Goal: Information Seeking & Learning: Learn about a topic

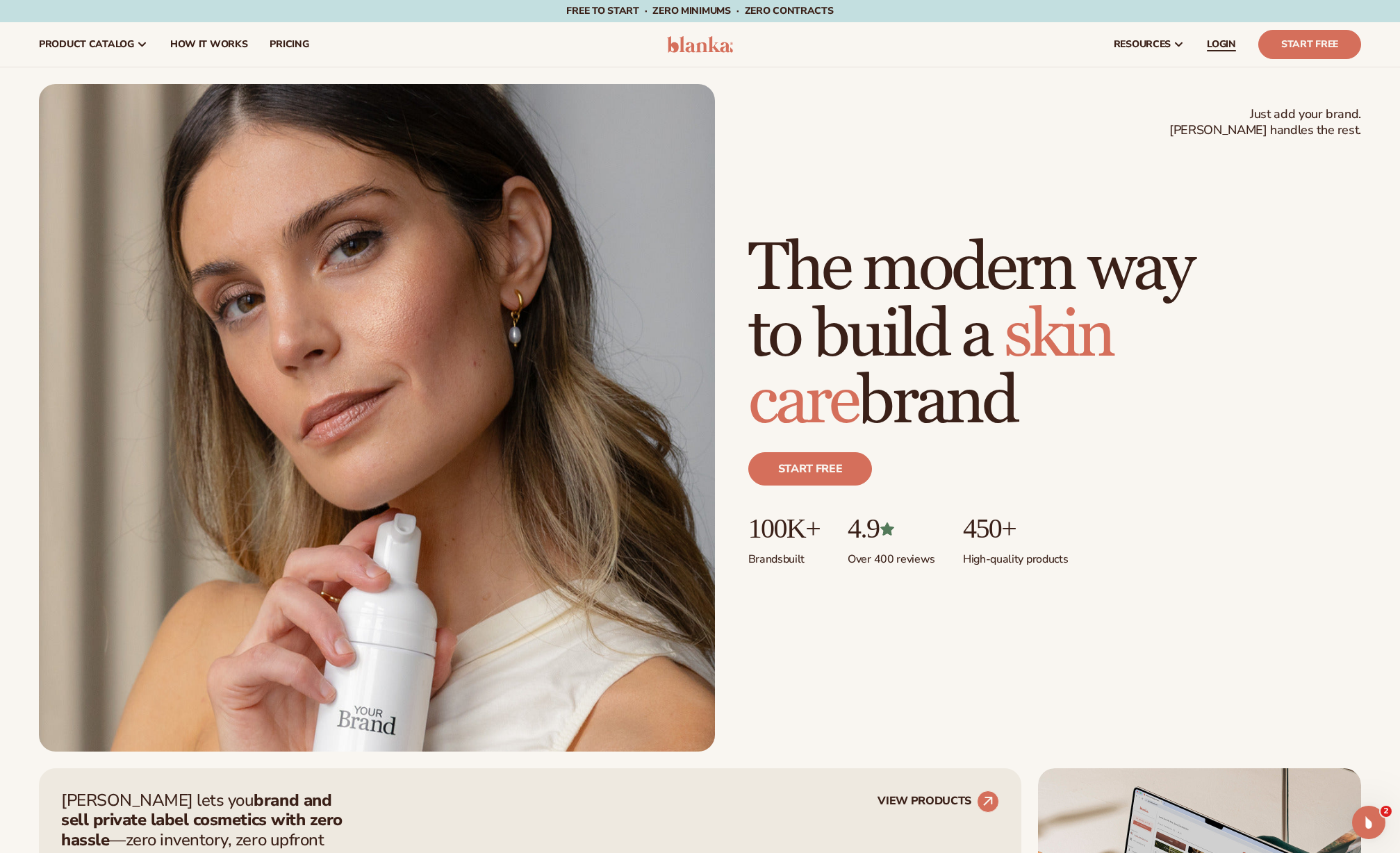
click at [1220, 44] on span "LOGIN" at bounding box center [1221, 45] width 29 height 11
click at [308, 41] on link "pricing" at bounding box center [289, 44] width 61 height 44
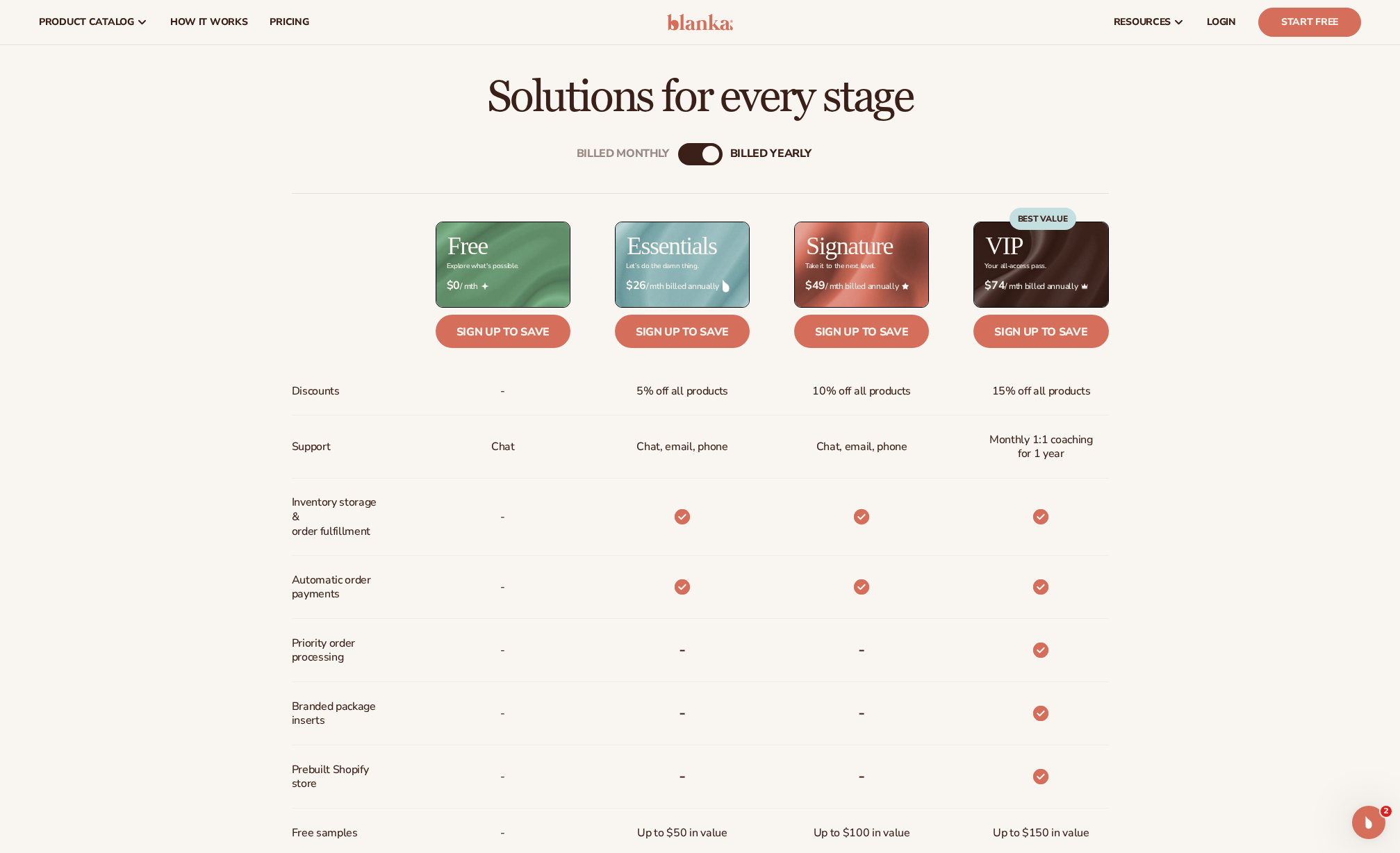
scroll to position [527, 0]
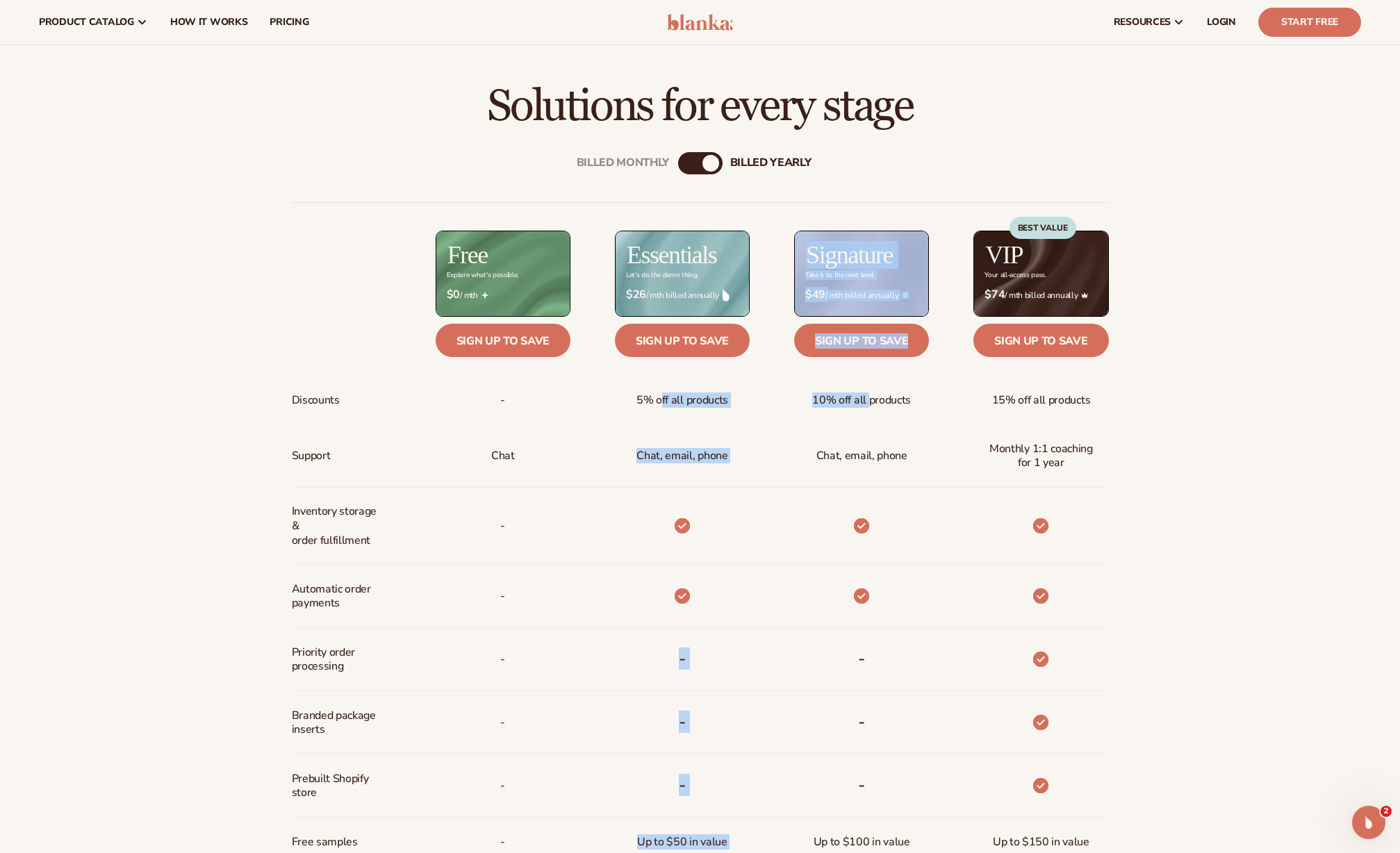
drag, startPoint x: 659, startPoint y: 397, endPoint x: 878, endPoint y: 398, distance: 219.0
click at [868, 399] on div "Discounts Support Inventory storage &   order fulfillment Automatic order payme…" at bounding box center [700, 613] width 817 height 824
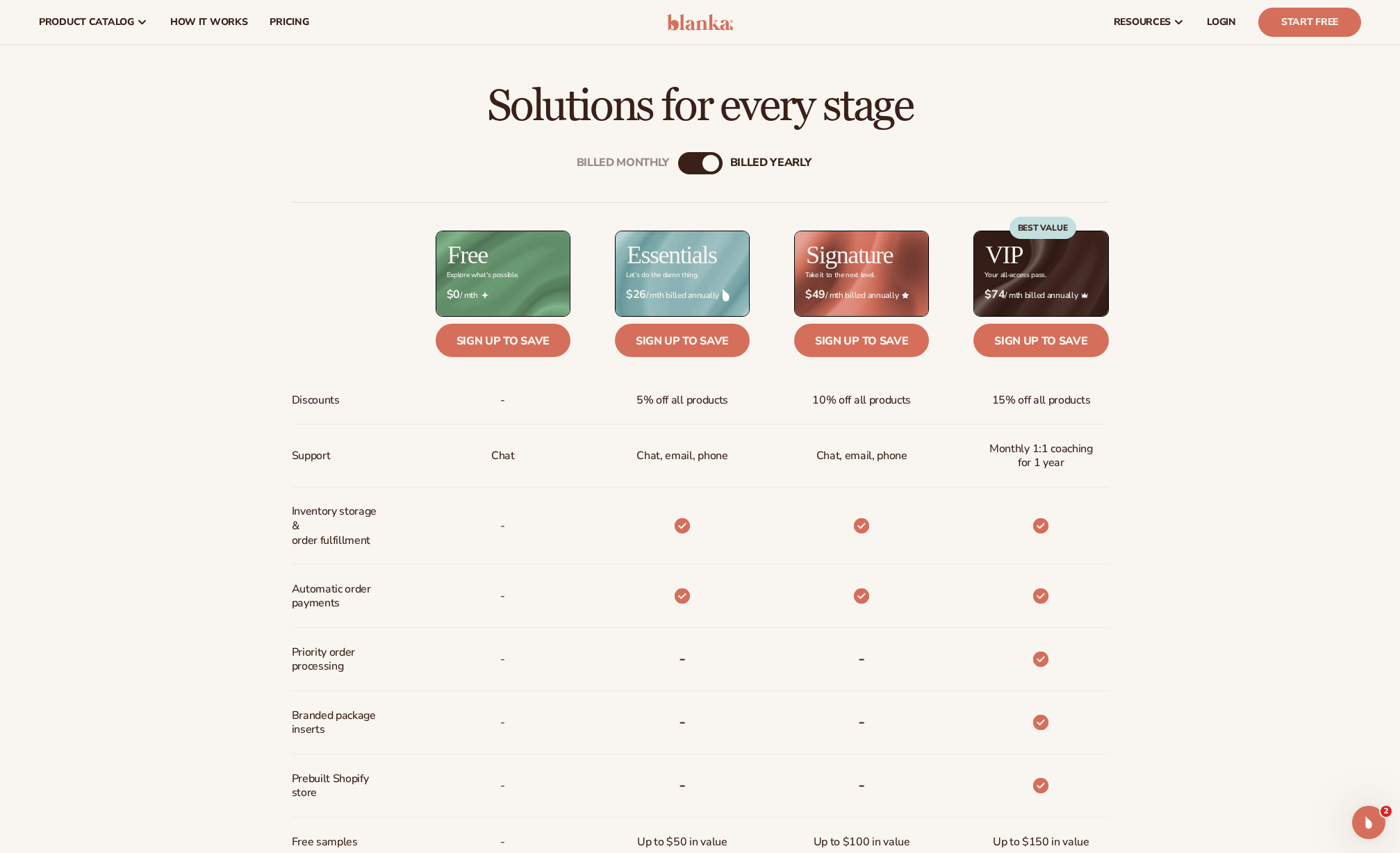
click at [1031, 398] on span "15% off all products" at bounding box center [1042, 400] width 98 height 26
drag, startPoint x: 1064, startPoint y: 398, endPoint x: 958, endPoint y: 394, distance: 106.1
click at [958, 394] on div "15% off all products" at bounding box center [1018, 400] width 179 height 48
click at [647, 404] on span "5% off all products" at bounding box center [682, 400] width 92 height 26
drag, startPoint x: 833, startPoint y: 397, endPoint x: 788, endPoint y: 397, distance: 45.0
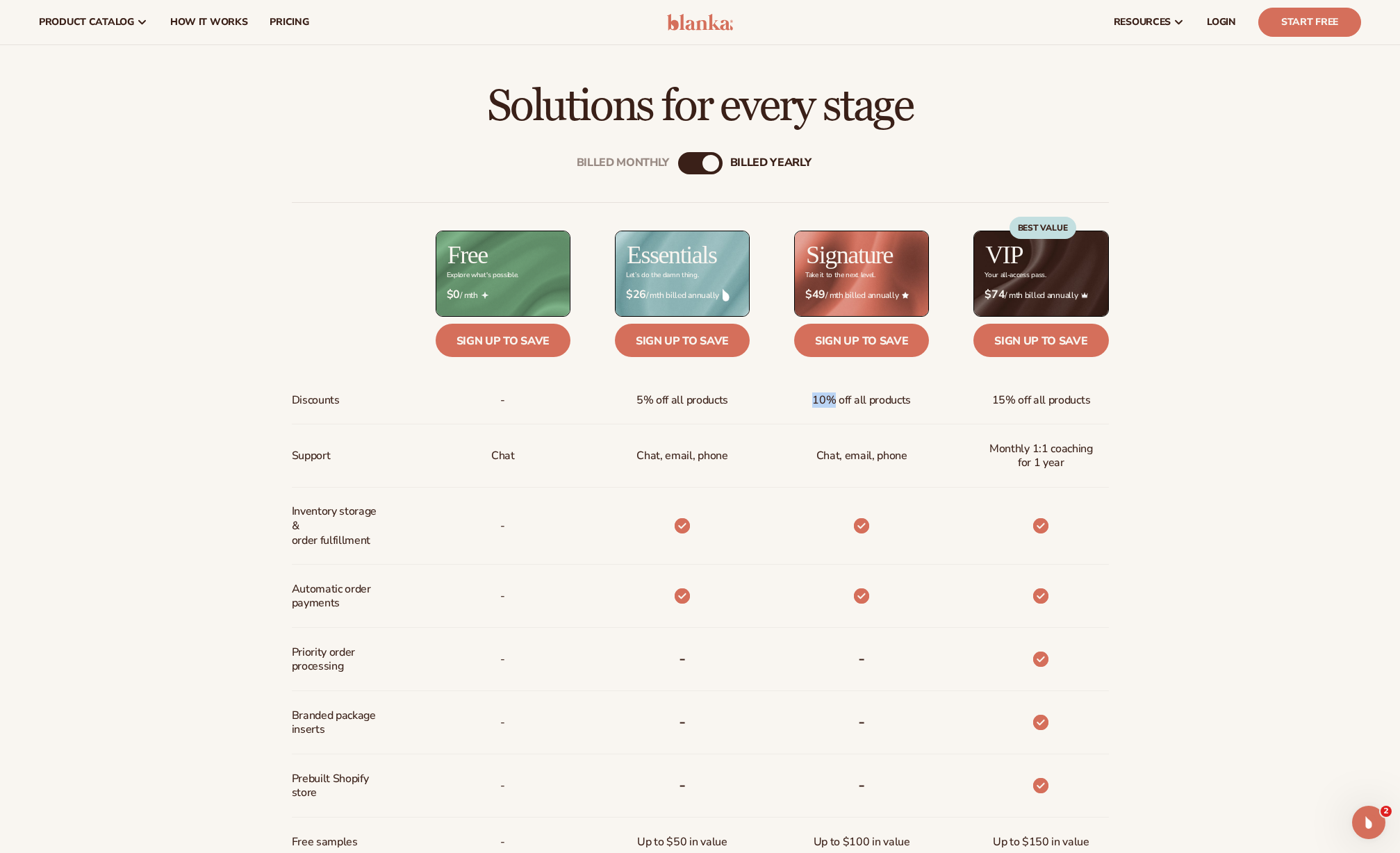
click at [788, 397] on div "10% off all products" at bounding box center [839, 400] width 179 height 48
click at [1025, 396] on span "15% off all products" at bounding box center [1042, 400] width 98 height 26
click at [696, 164] on div "Billed Monthly billed Yearly" at bounding box center [700, 163] width 44 height 22
click at [714, 167] on div "billed Yearly" at bounding box center [710, 163] width 16 height 16
click at [696, 160] on div "Billed Monthly billed Yearly" at bounding box center [700, 163] width 44 height 22
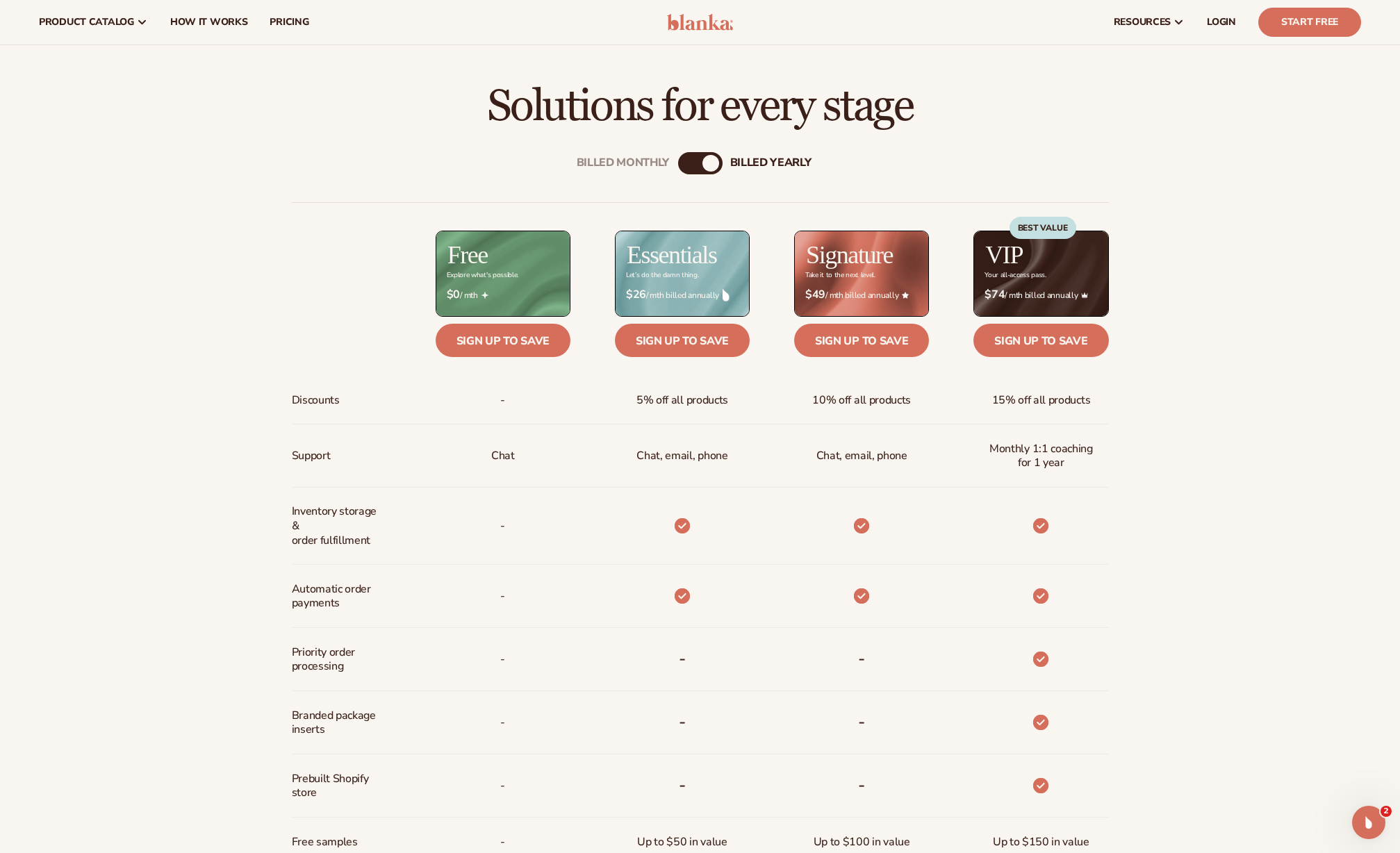
click at [698, 163] on div "Billed Monthly billed Yearly" at bounding box center [700, 163] width 44 height 22
click at [702, 163] on div "Billed Monthly billed Yearly" at bounding box center [700, 163] width 44 height 22
click at [706, 163] on div "billed Yearly" at bounding box center [710, 163] width 16 height 16
drag, startPoint x: 709, startPoint y: 163, endPoint x: 669, endPoint y: 165, distance: 40.0
click at [678, 165] on div "Billed Monthly billed Yearly" at bounding box center [700, 163] width 44 height 22
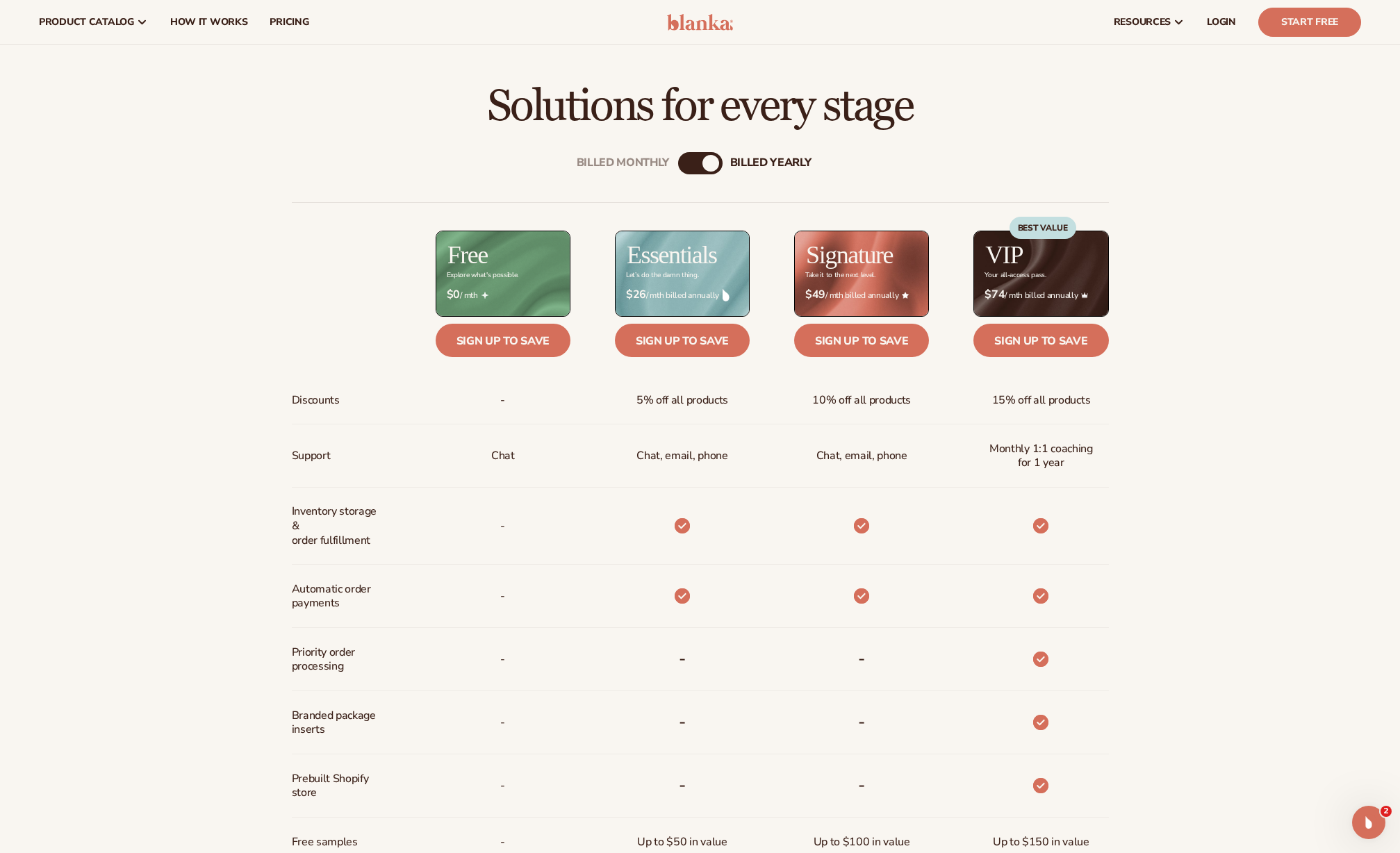
click at [726, 163] on div "Billed Monthly billed Yearly Billed Monthly billed Yearly Discounts Support Inv…" at bounding box center [700, 597] width 895 height 935
click at [655, 161] on div "Billed Monthly" at bounding box center [623, 163] width 93 height 14
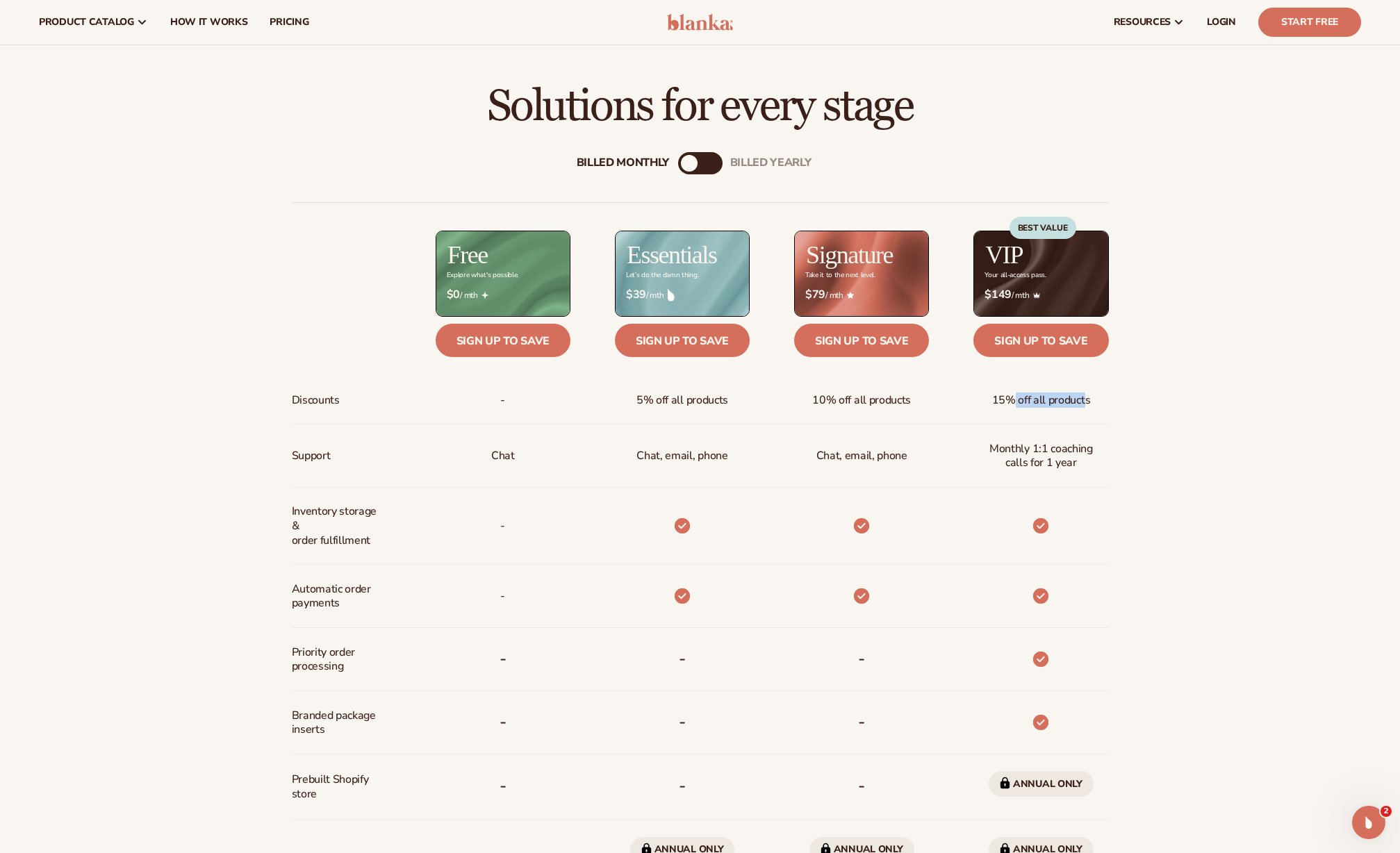
drag, startPoint x: 1083, startPoint y: 401, endPoint x: 1015, endPoint y: 397, distance: 68.1
click at [1015, 397] on span "15% off all products" at bounding box center [1042, 400] width 98 height 26
click at [1090, 409] on div "15% off all products" at bounding box center [1041, 399] width 121 height 48
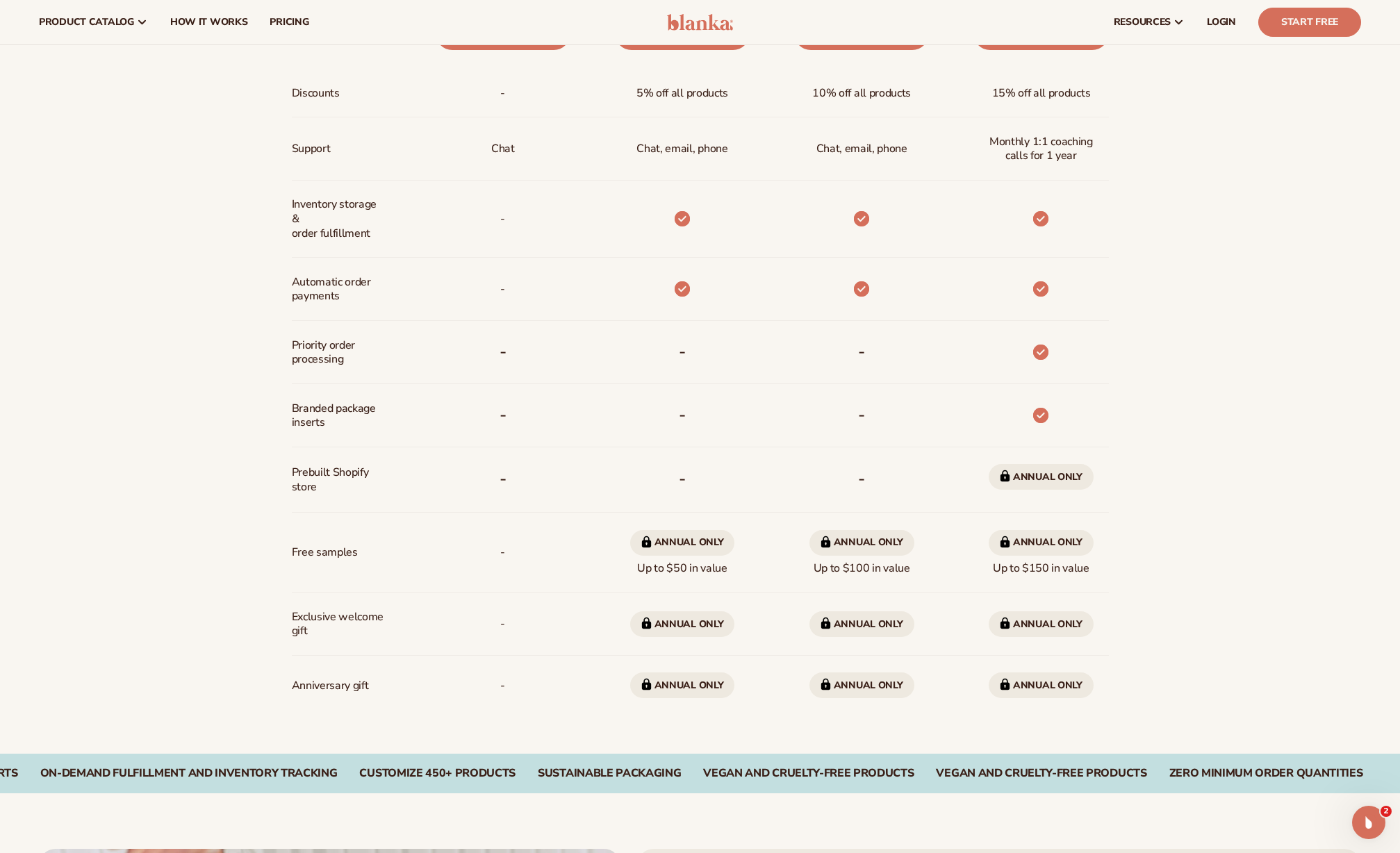
scroll to position [807, 0]
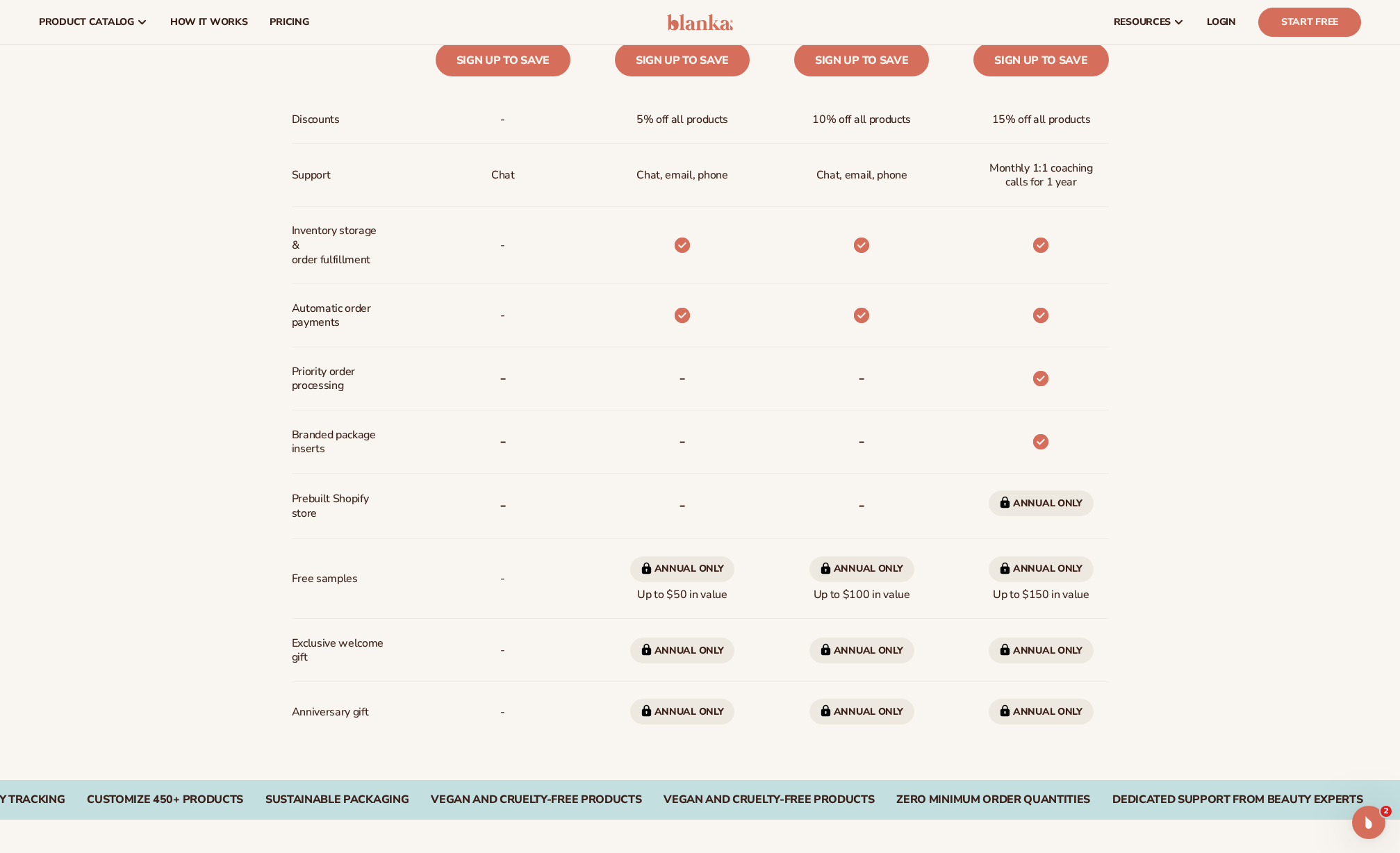
drag, startPoint x: 309, startPoint y: 578, endPoint x: 366, endPoint y: 584, distance: 57.3
click at [366, 584] on div "Free samples" at bounding box center [341, 579] width 99 height 80
drag, startPoint x: 711, startPoint y: 594, endPoint x: 656, endPoint y: 593, distance: 55.0
click at [656, 593] on span "Annual only Up to $50 in value" at bounding box center [682, 579] width 105 height 57
click at [1207, 566] on div "Billed Monthly billed Yearly Billed Monthly billed Yearly Discounts Support Inv…" at bounding box center [700, 315] width 1400 height 931
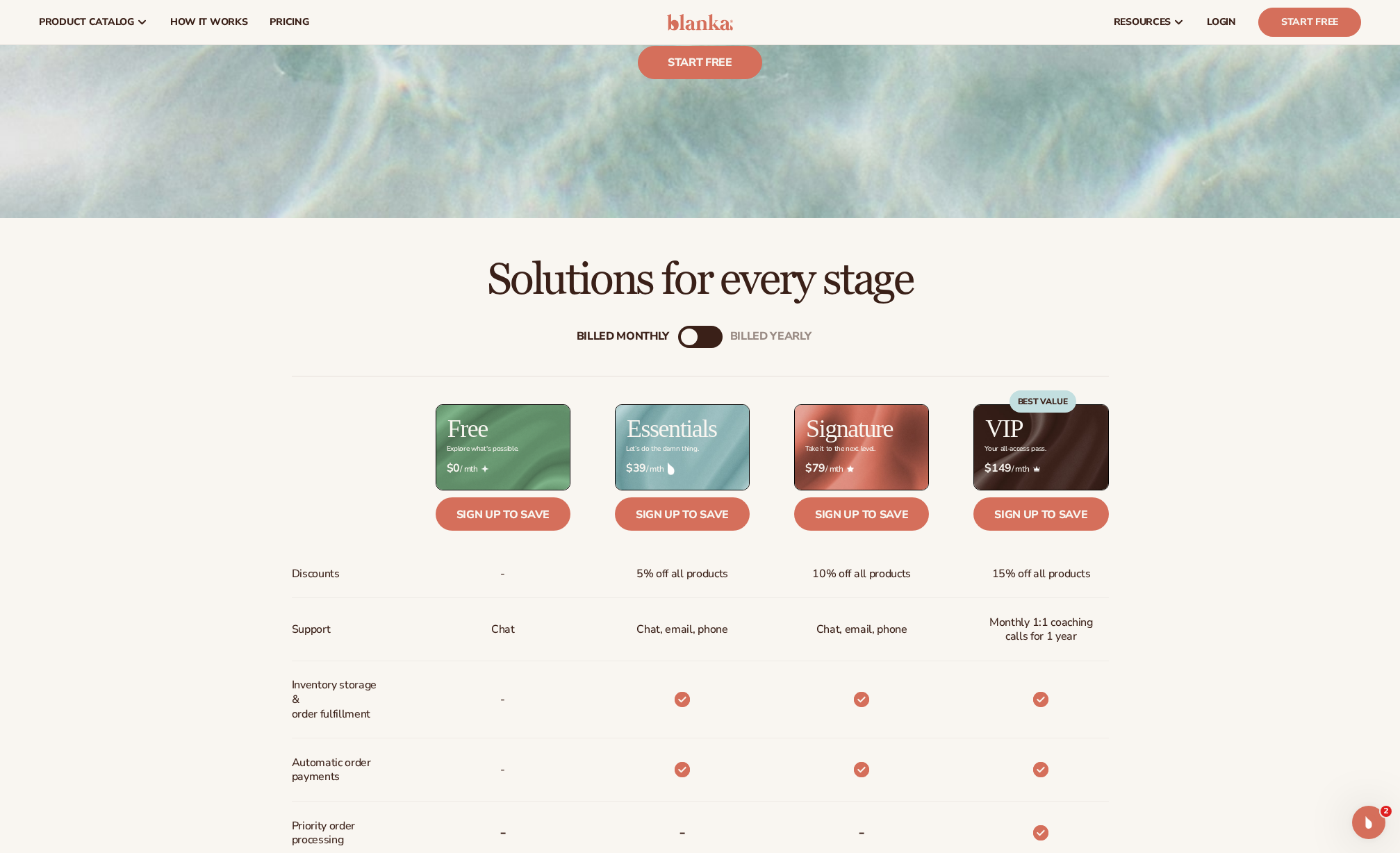
scroll to position [0, 0]
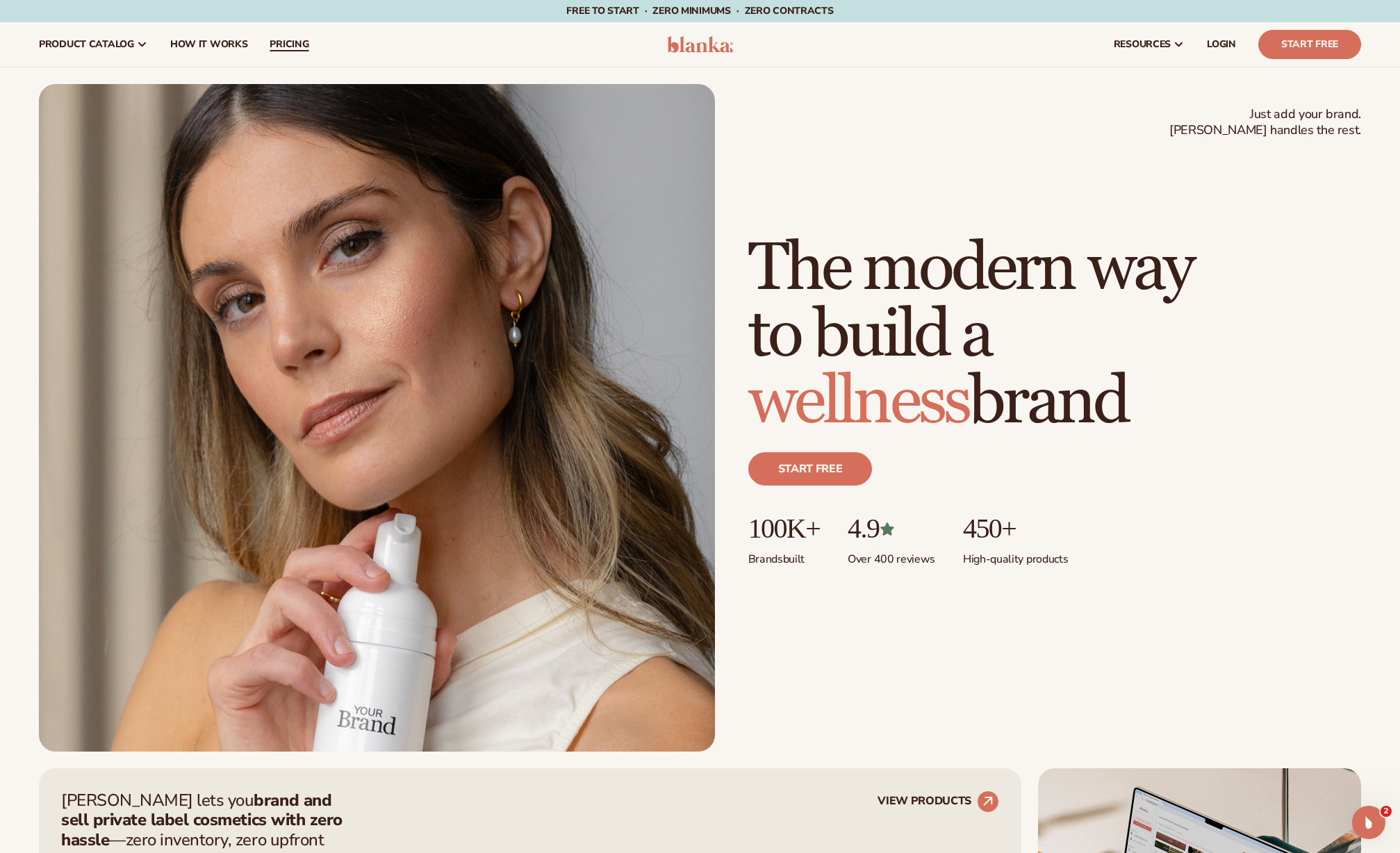
click at [283, 42] on span "pricing" at bounding box center [289, 45] width 39 height 11
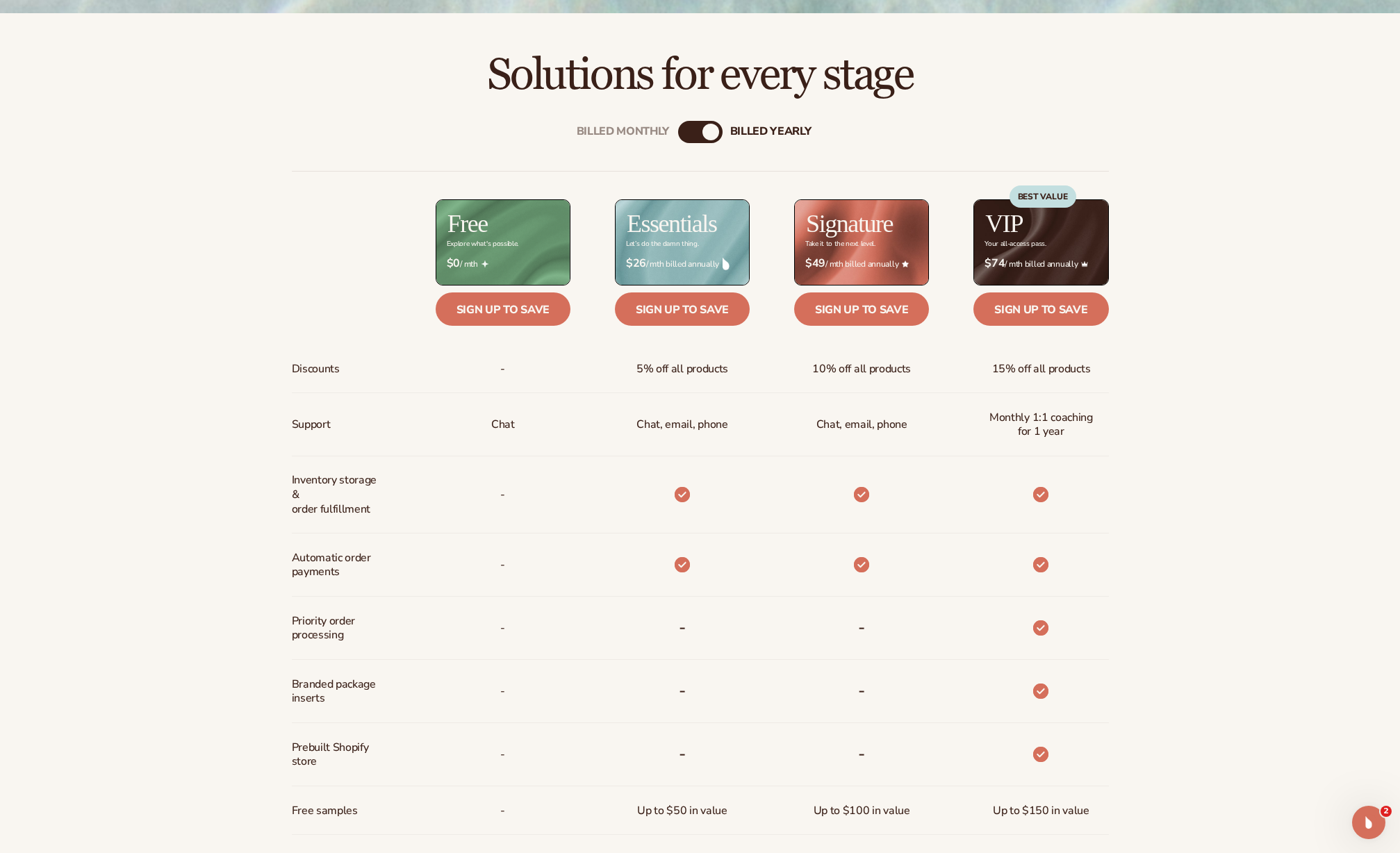
scroll to position [781, 0]
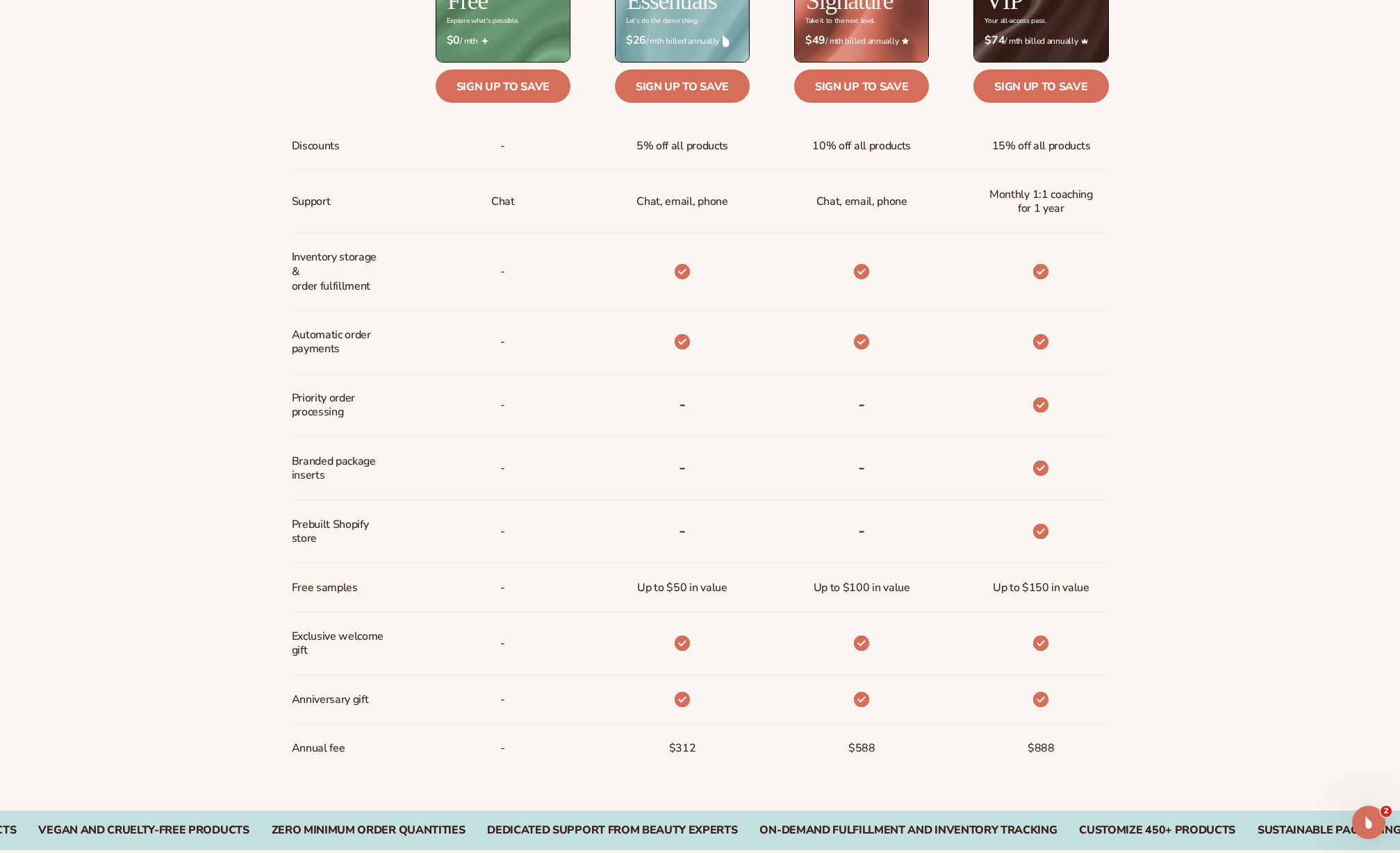
click at [1261, 372] on div "Billed Monthly billed Yearly Billed Monthly billed Yearly Discounts Support Inv…" at bounding box center [700, 343] width 1400 height 935
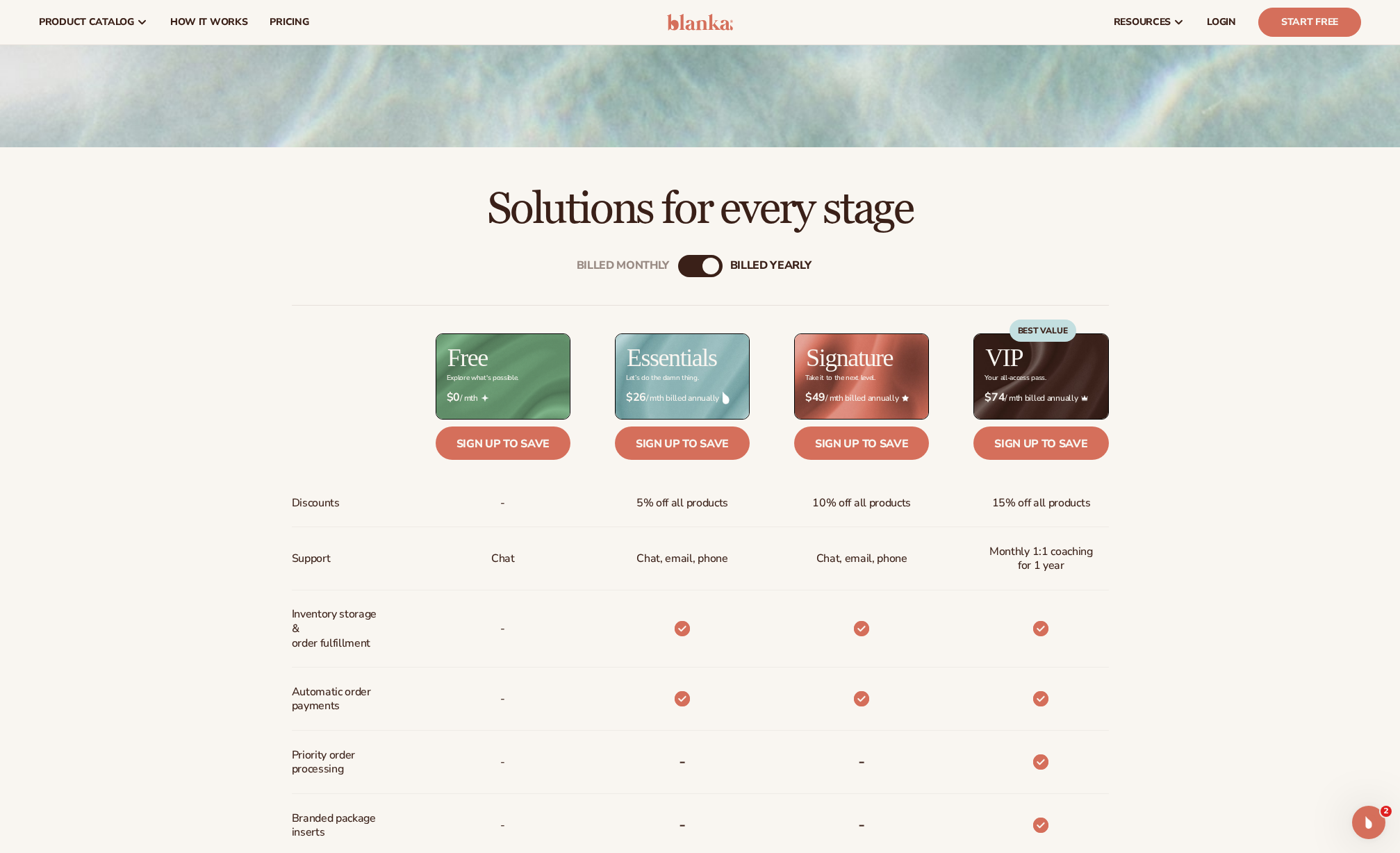
scroll to position [344, 0]
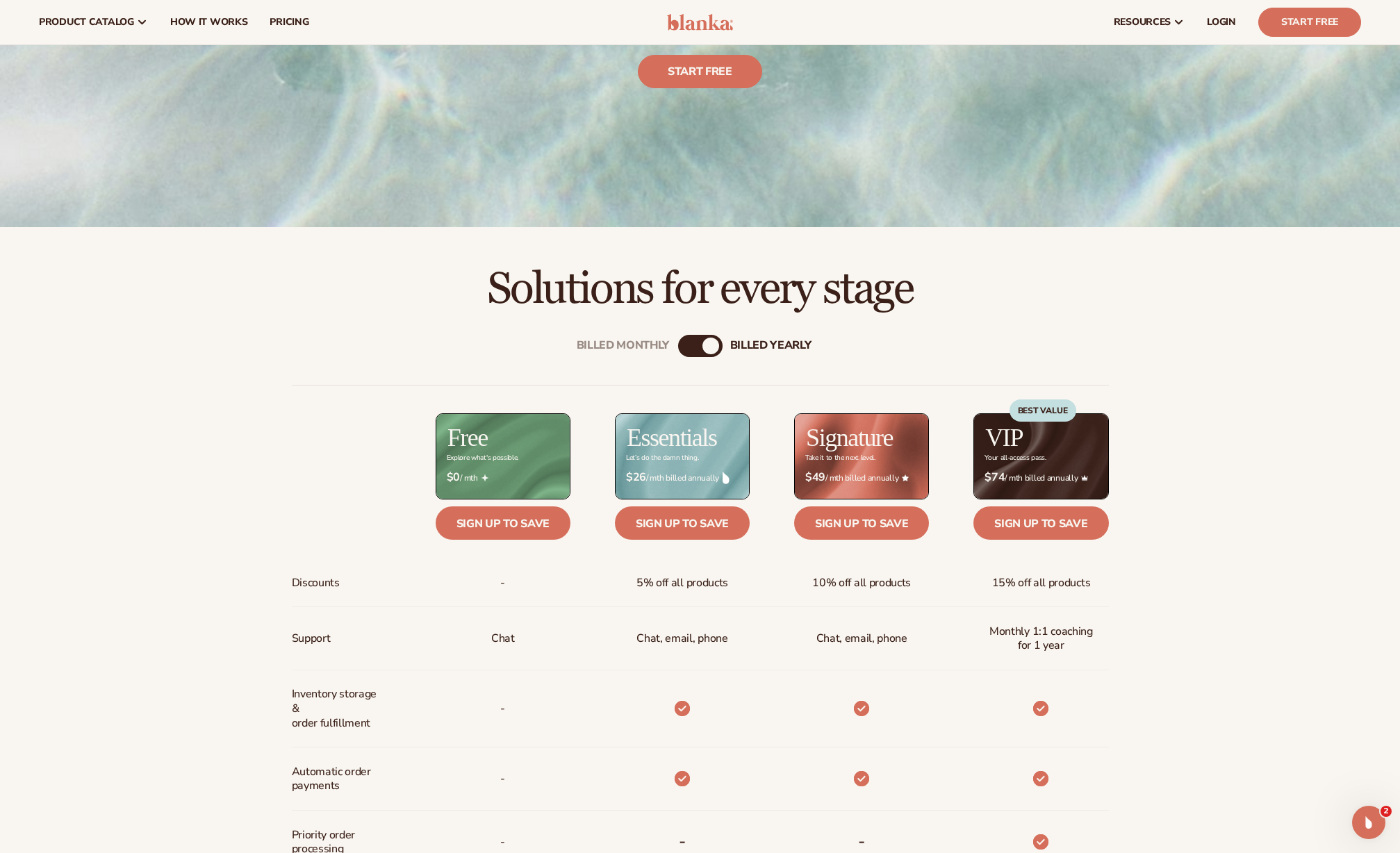
click at [1321, 387] on div "Billed Monthly billed Yearly Billed Monthly billed Yearly Discounts Support Inv…" at bounding box center [700, 780] width 1400 height 935
